Goal: Task Accomplishment & Management: Complete application form

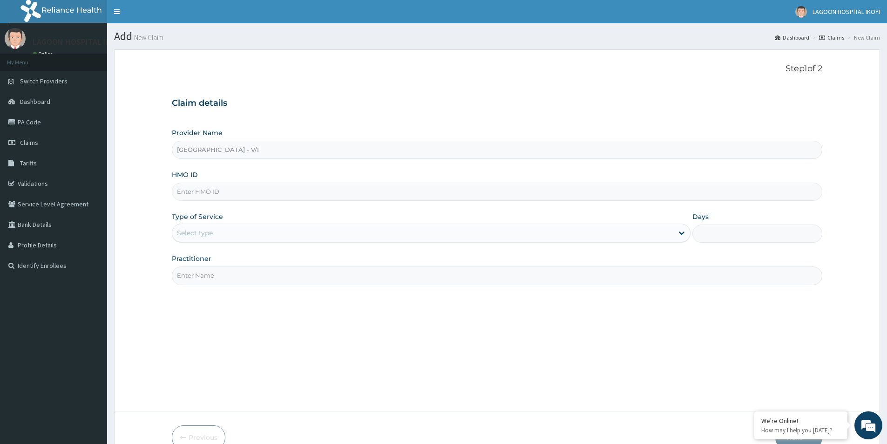
paste input "ELY/10027/A"
type input "ELY/10027/A"
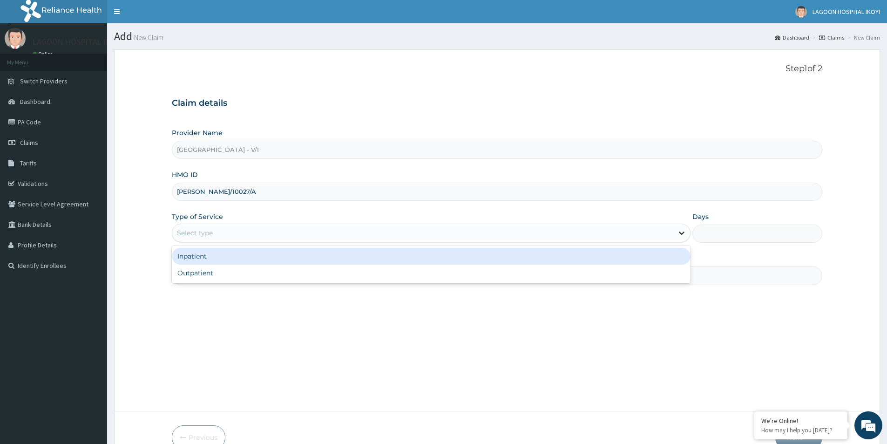
click at [679, 233] on icon at bounding box center [681, 232] width 9 height 9
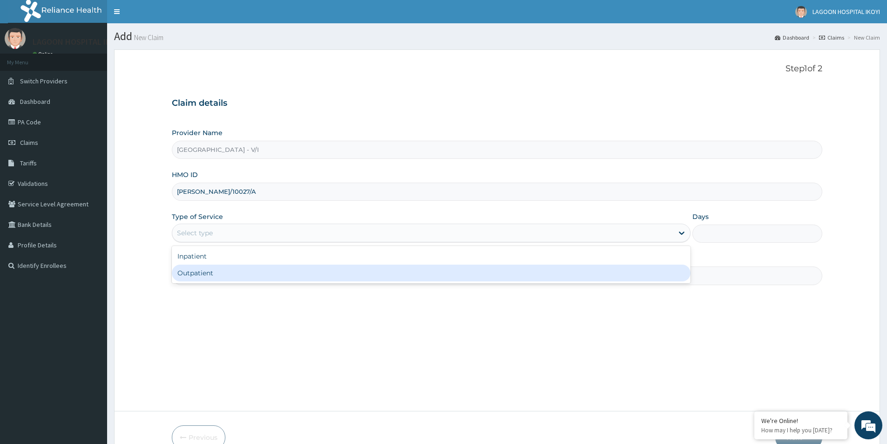
click at [248, 271] on div "Outpatient" at bounding box center [431, 272] width 519 height 17
type input "1"
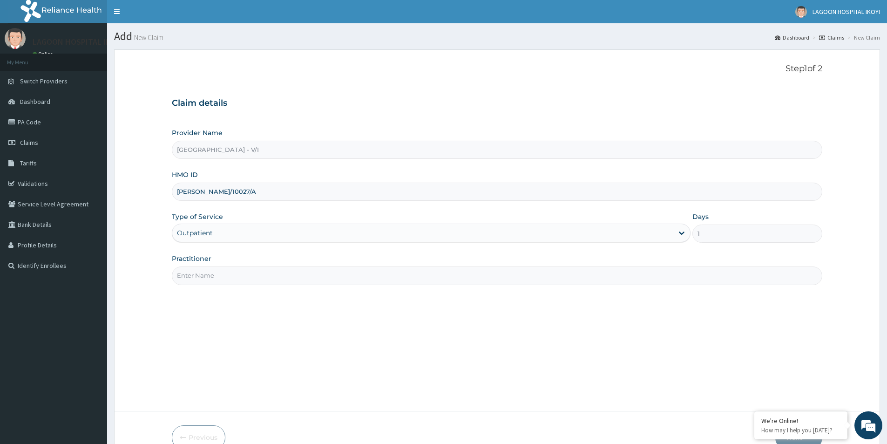
click at [189, 277] on input "Practitioner" at bounding box center [497, 275] width 650 height 18
click at [202, 277] on input "Practitioner" at bounding box center [497, 275] width 650 height 18
click at [159, 40] on small "New Claim" at bounding box center [147, 37] width 31 height 7
drag, startPoint x: 219, startPoint y: 194, endPoint x: 173, endPoint y: 197, distance: 46.2
click at [173, 197] on input "ELY/10027/A" at bounding box center [497, 191] width 650 height 18
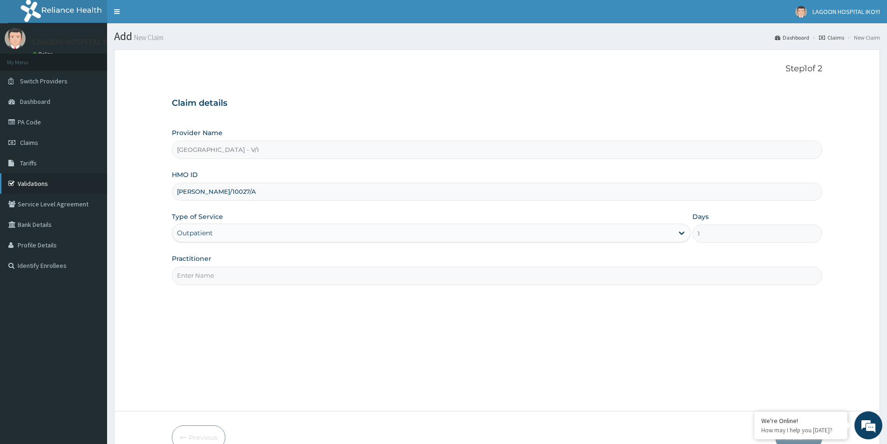
click at [25, 184] on link "Validations" at bounding box center [53, 183] width 107 height 20
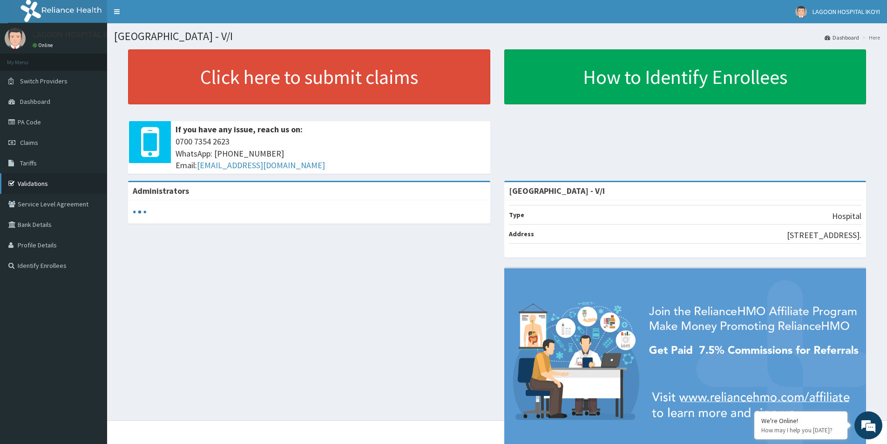
click at [33, 184] on link "Validations" at bounding box center [53, 183] width 107 height 20
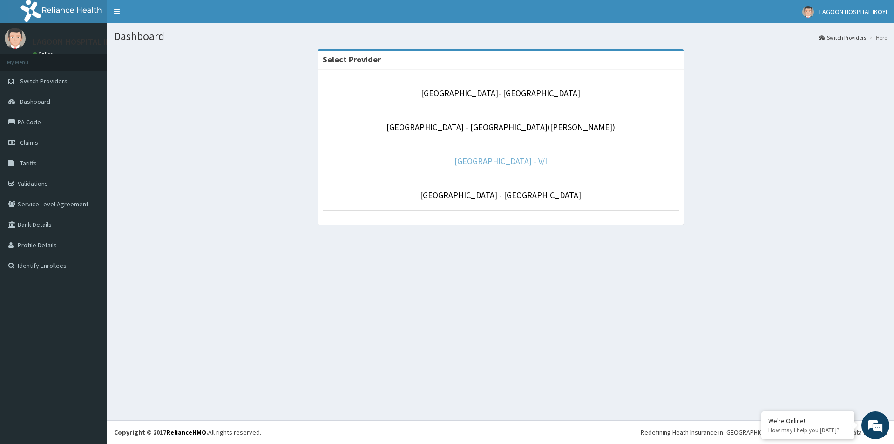
click at [517, 164] on link "[GEOGRAPHIC_DATA] - V/I" at bounding box center [500, 160] width 93 height 11
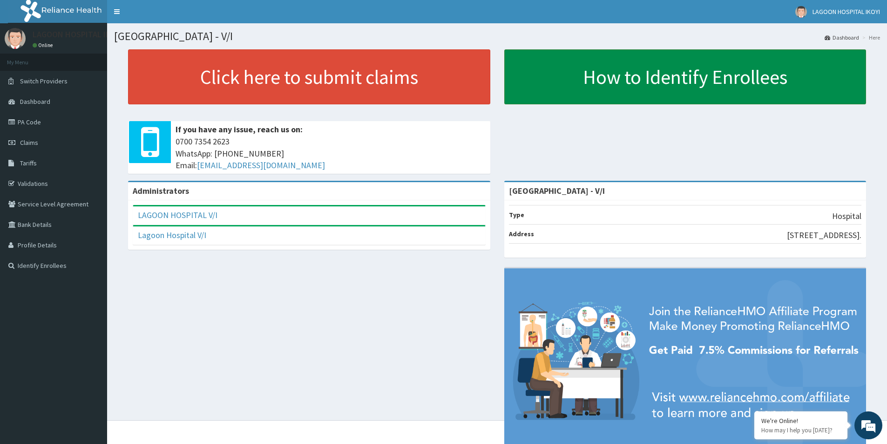
click at [695, 76] on link "How to Identify Enrollees" at bounding box center [685, 76] width 362 height 55
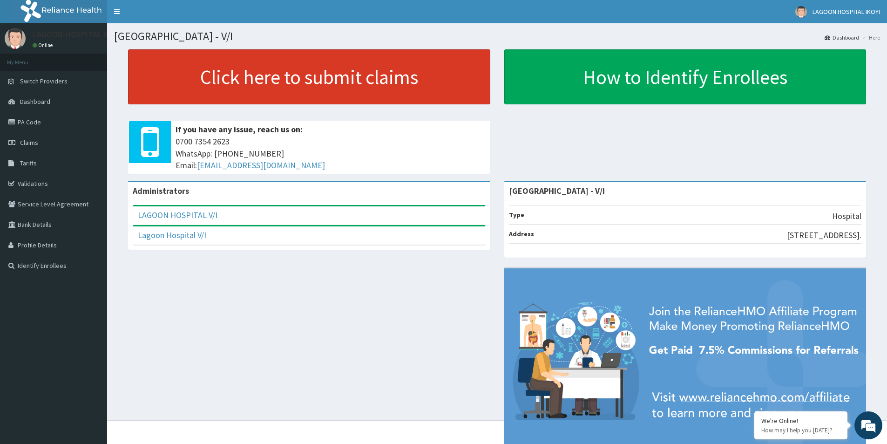
click at [328, 80] on link "Click here to submit claims" at bounding box center [309, 76] width 362 height 55
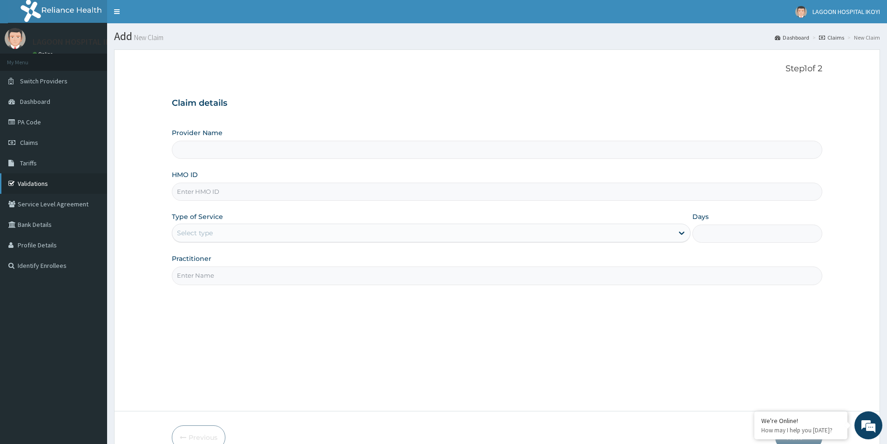
click at [39, 182] on link "Validations" at bounding box center [53, 183] width 107 height 20
type input "[GEOGRAPHIC_DATA] - V/I"
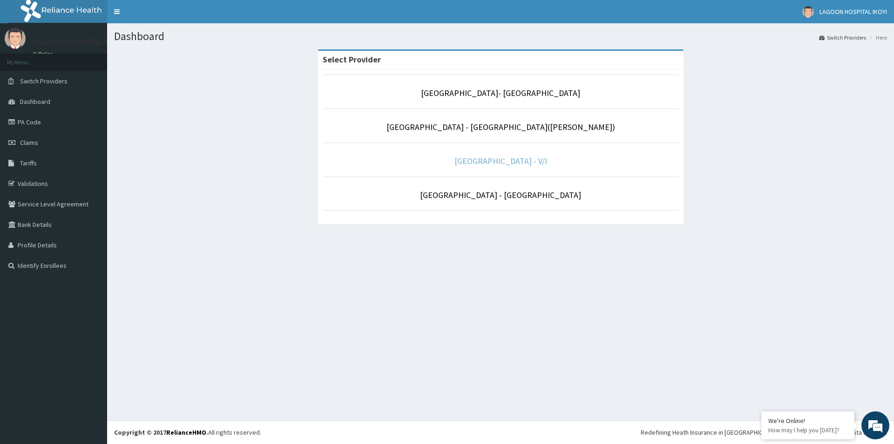
click at [501, 162] on link "[GEOGRAPHIC_DATA] - V/I" at bounding box center [500, 160] width 93 height 11
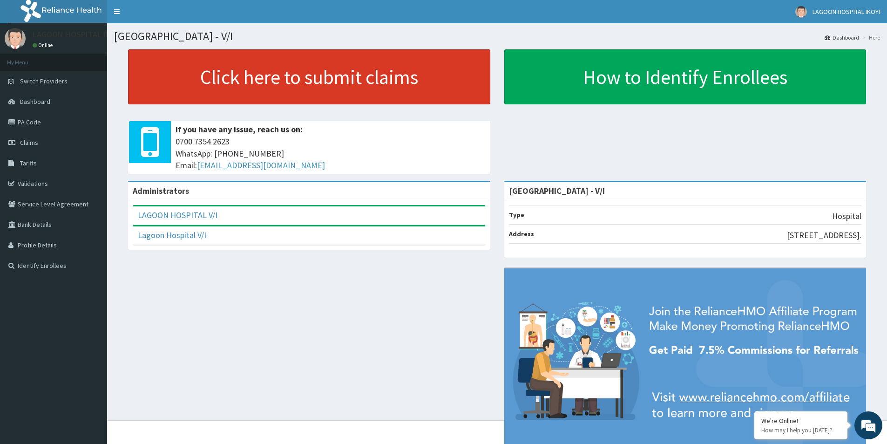
click at [352, 85] on link "Click here to submit claims" at bounding box center [309, 76] width 362 height 55
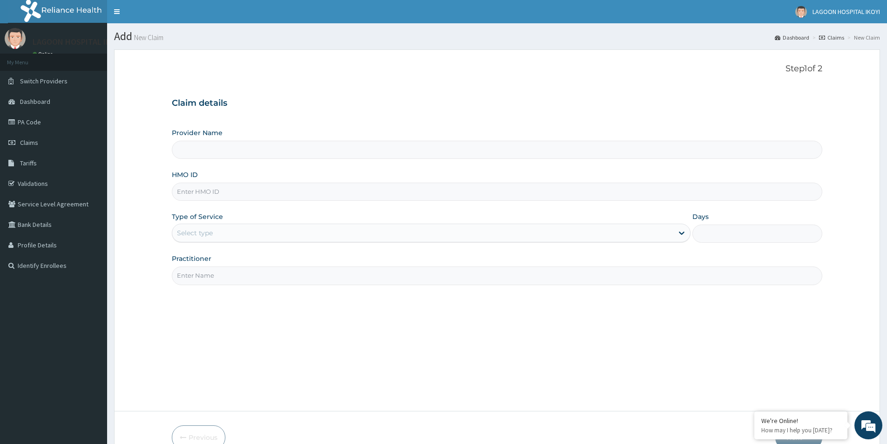
type input "[GEOGRAPHIC_DATA] - V/I"
click at [30, 124] on link "PA Code" at bounding box center [53, 122] width 107 height 20
